Goal: Find specific page/section: Find specific page/section

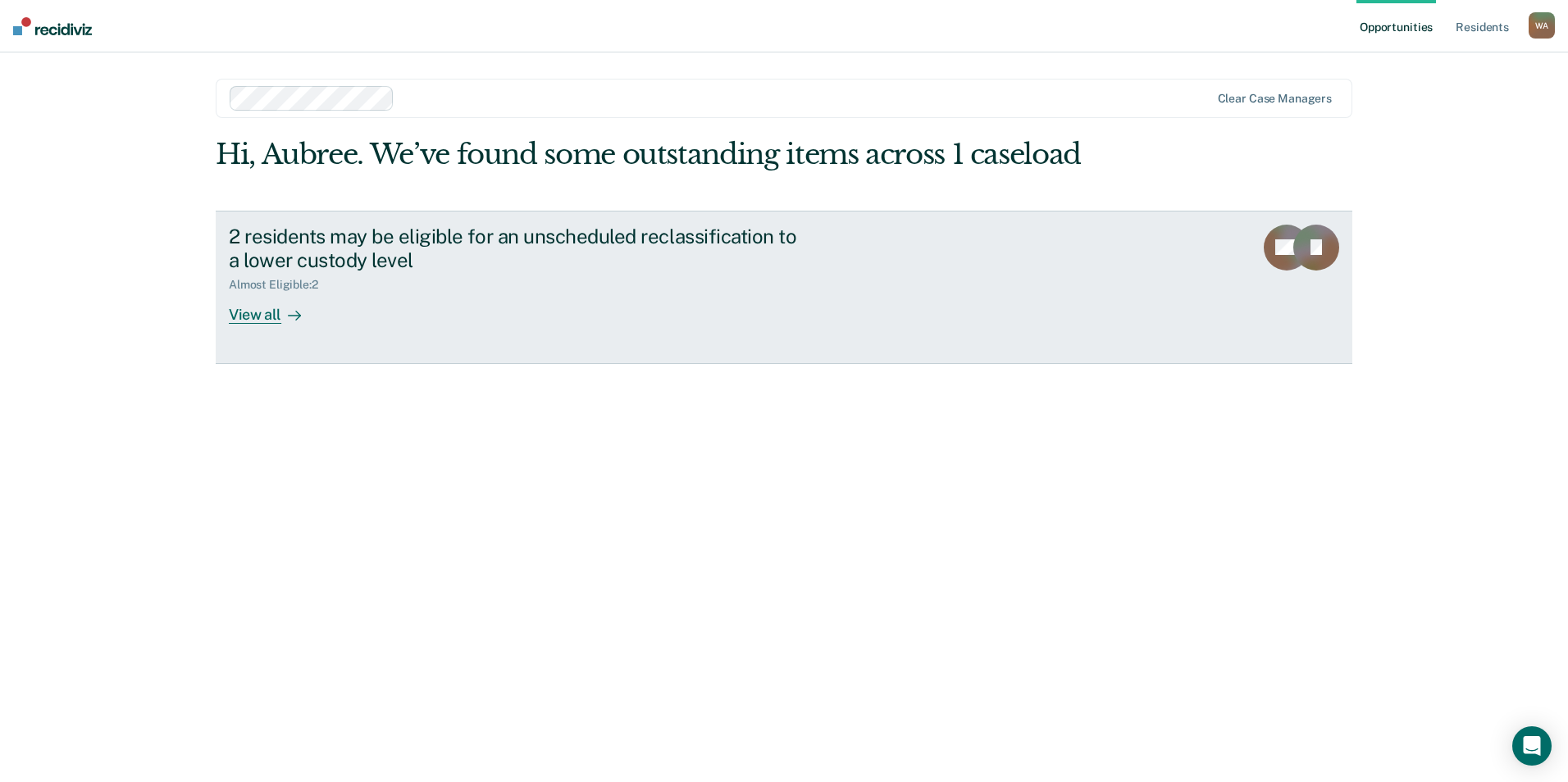
click at [254, 312] on div "View all" at bounding box center [274, 308] width 92 height 32
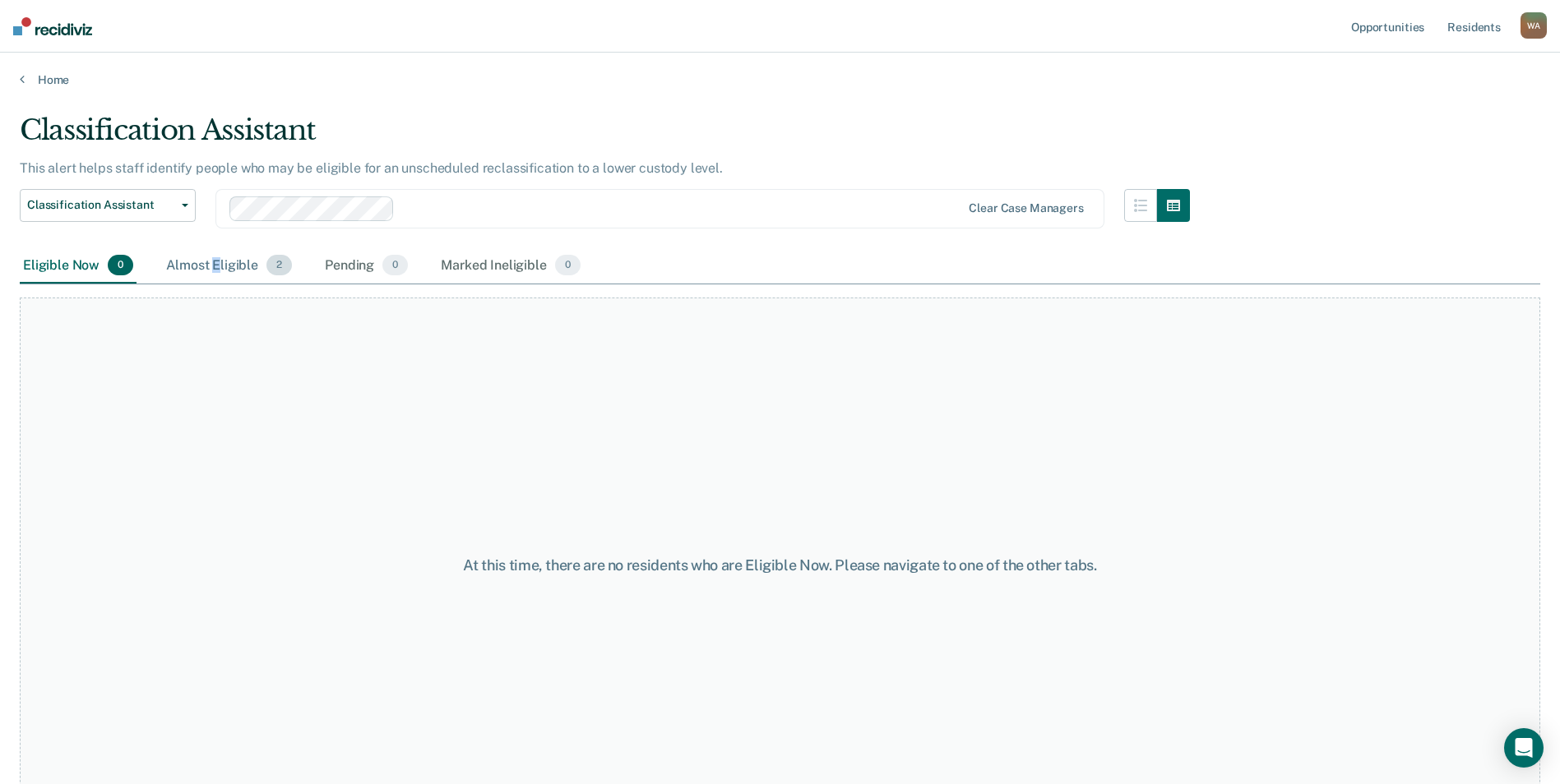
click at [216, 269] on div "Almost Eligible 2" at bounding box center [229, 266] width 133 height 37
